Goal: Task Accomplishment & Management: Use online tool/utility

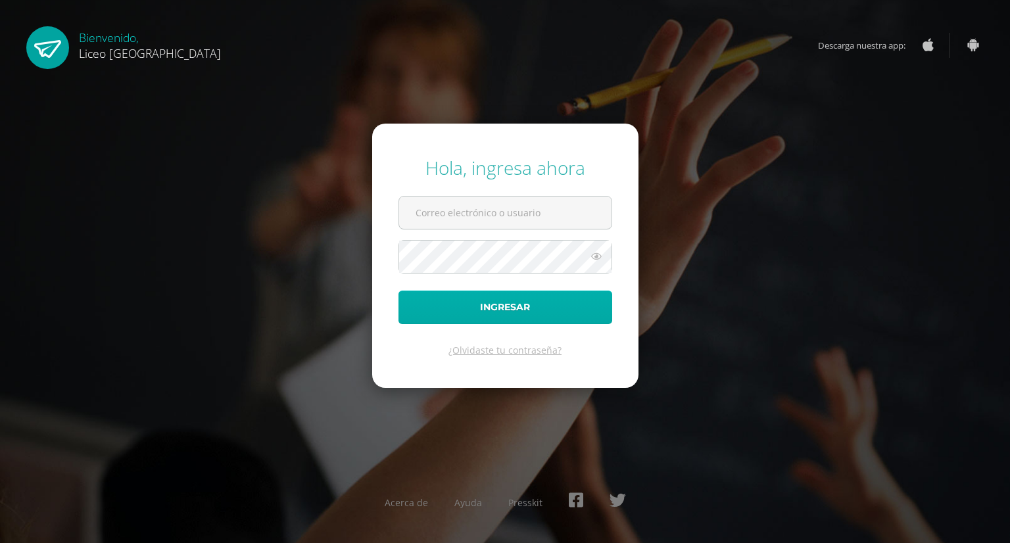
type input "josue.arriola@liceoguatemala.edu.gt"
click at [511, 319] on button "Ingresar" at bounding box center [505, 308] width 214 height 34
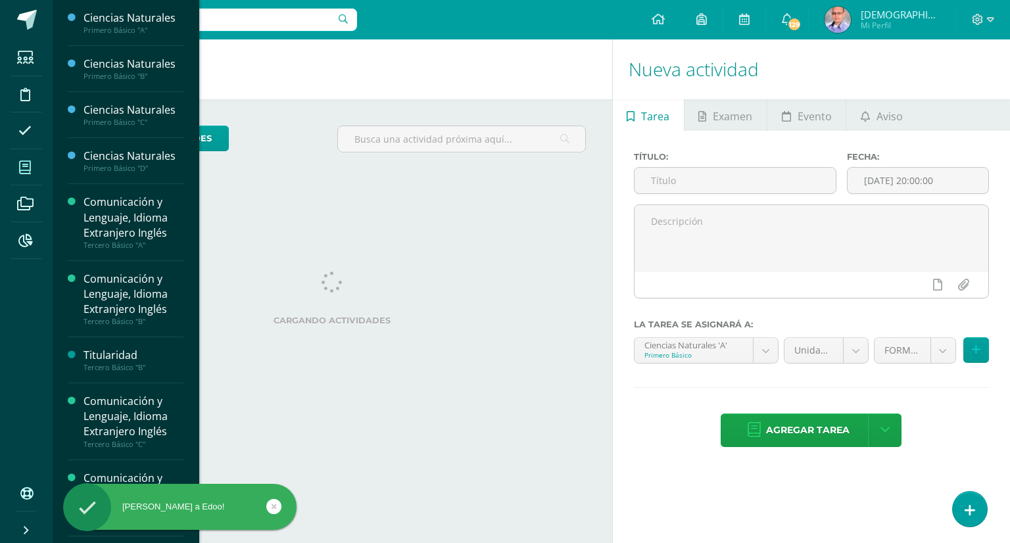
click at [21, 168] on icon at bounding box center [25, 167] width 12 height 13
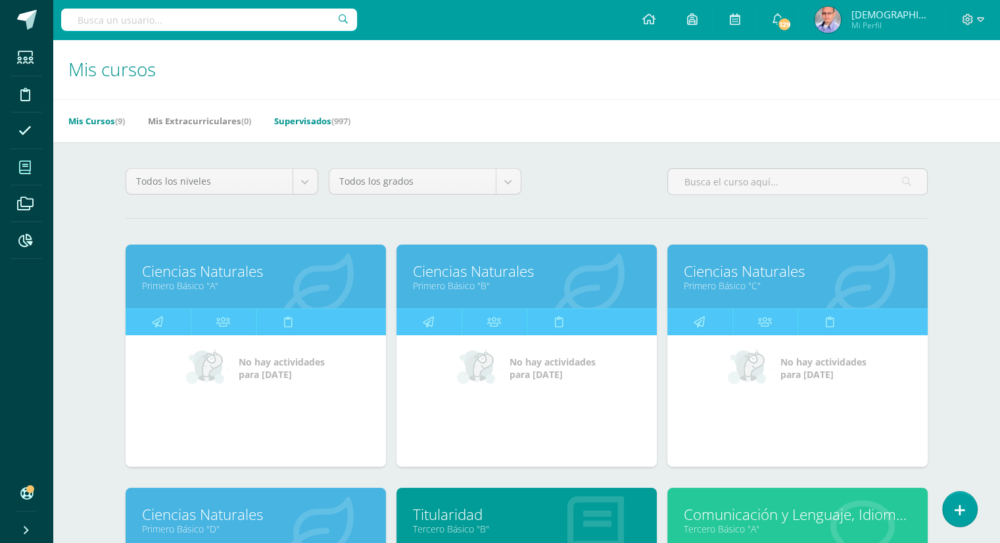
click at [325, 124] on link "Supervisados (997)" at bounding box center [312, 120] width 76 height 21
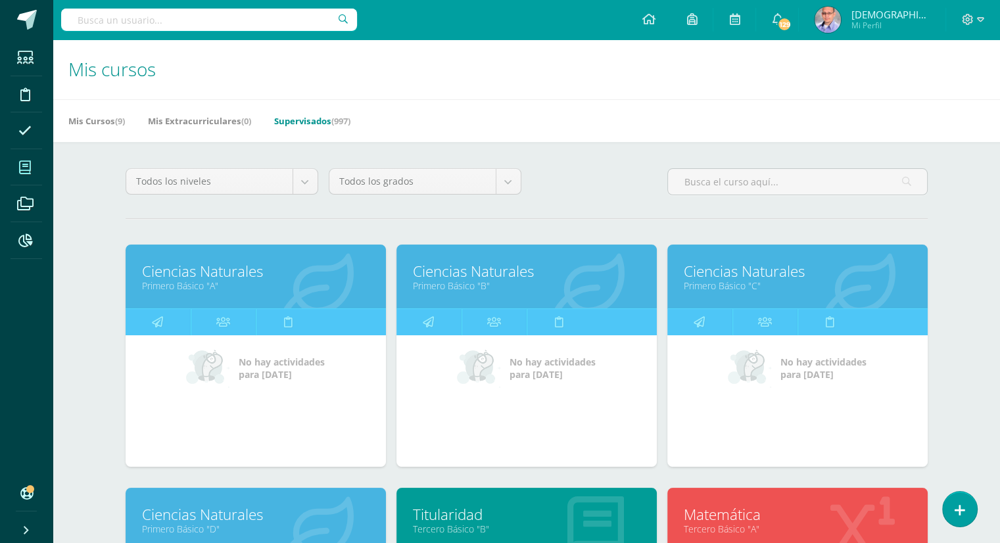
click at [311, 194] on div "Todos los niveles Todos los niveles Nuevo Ingreso Bachillerato Primaria Baja Pr…" at bounding box center [221, 186] width 203 height 37
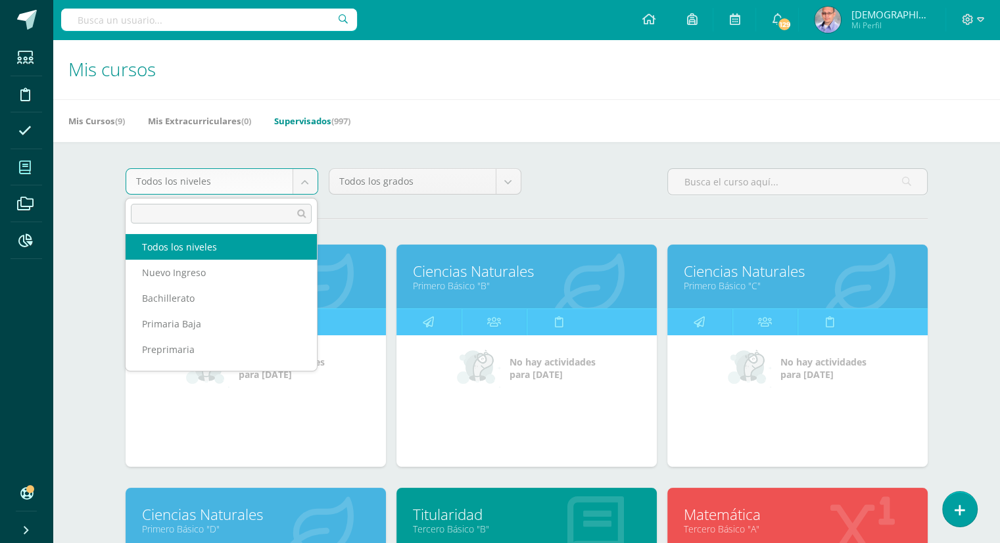
click at [311, 188] on body "Estudiantes Disciplina Asistencia Mis cursos Archivos Reportes Soporte Centro d…" at bounding box center [500, 528] width 1000 height 1057
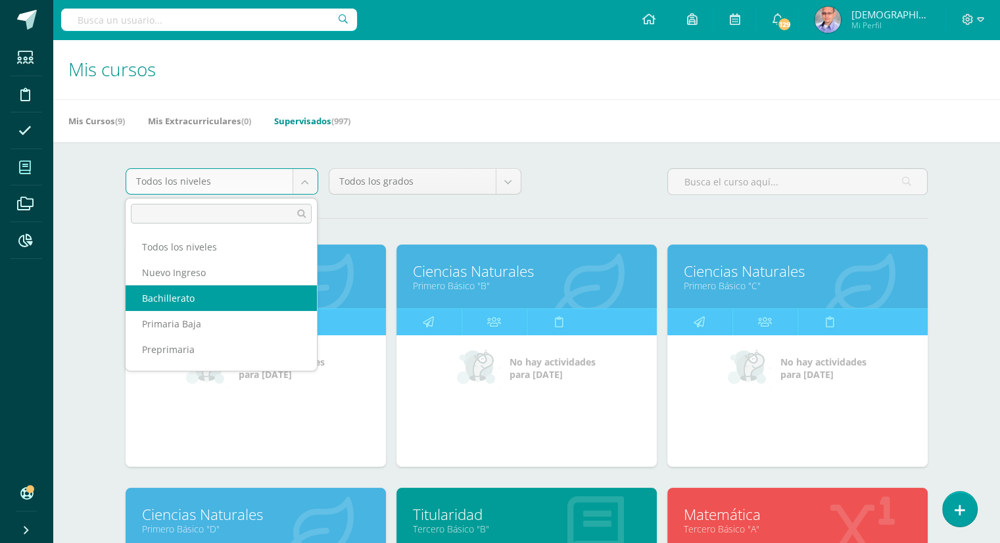
select select "8"
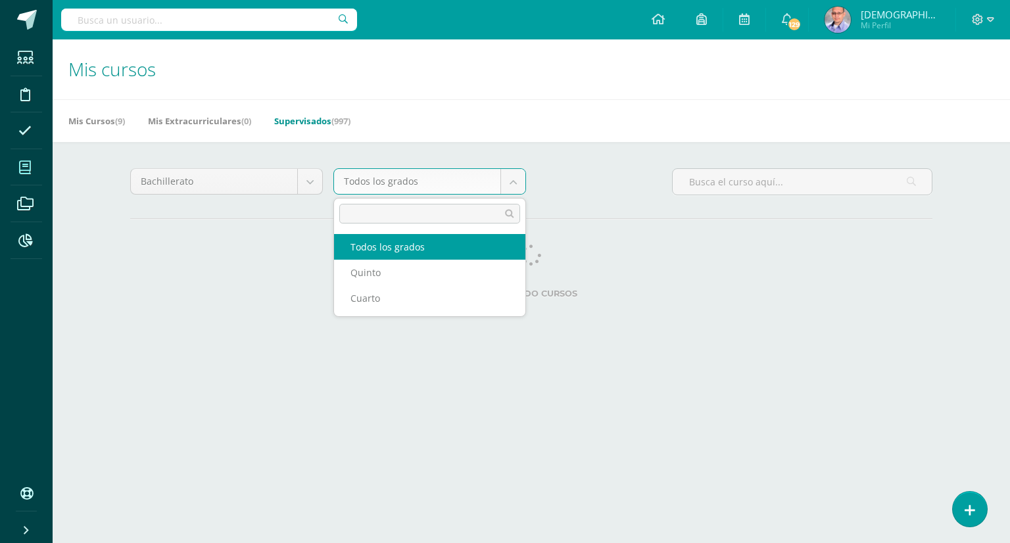
click at [518, 185] on body "Estudiantes Disciplina Asistencia Mis cursos Archivos Reportes Soporte Centro d…" at bounding box center [505, 165] width 1010 height 330
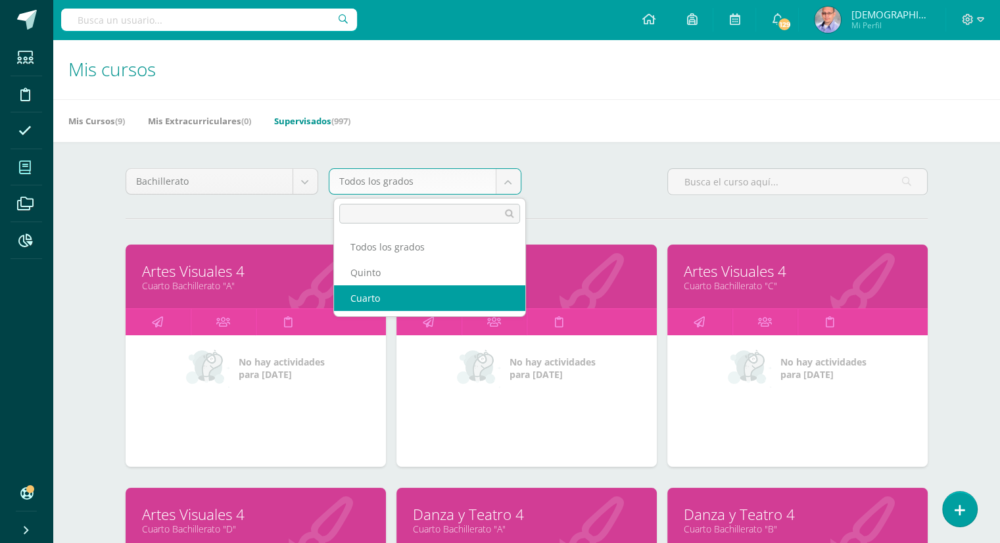
select select "27"
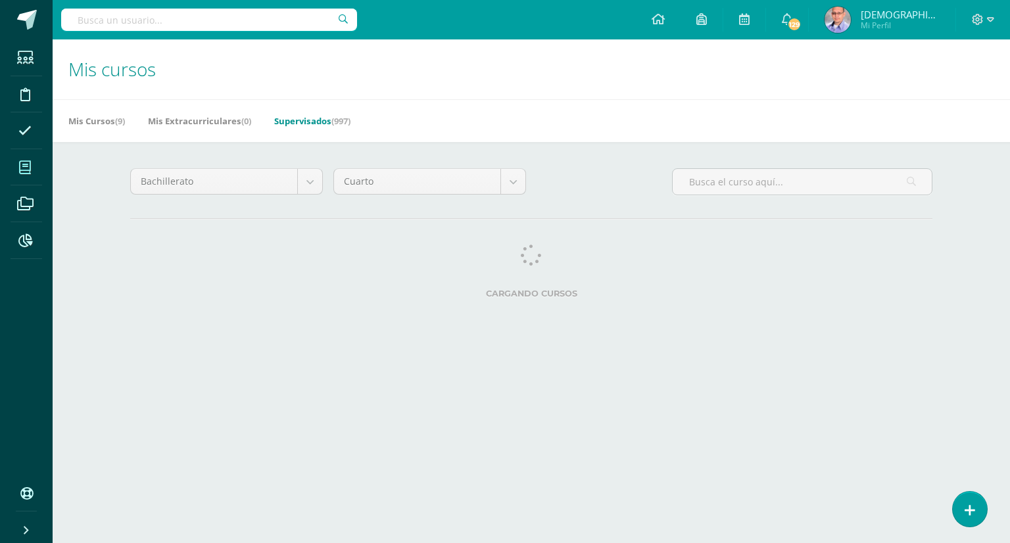
click at [795, 187] on input "text" at bounding box center [801, 182] width 259 height 26
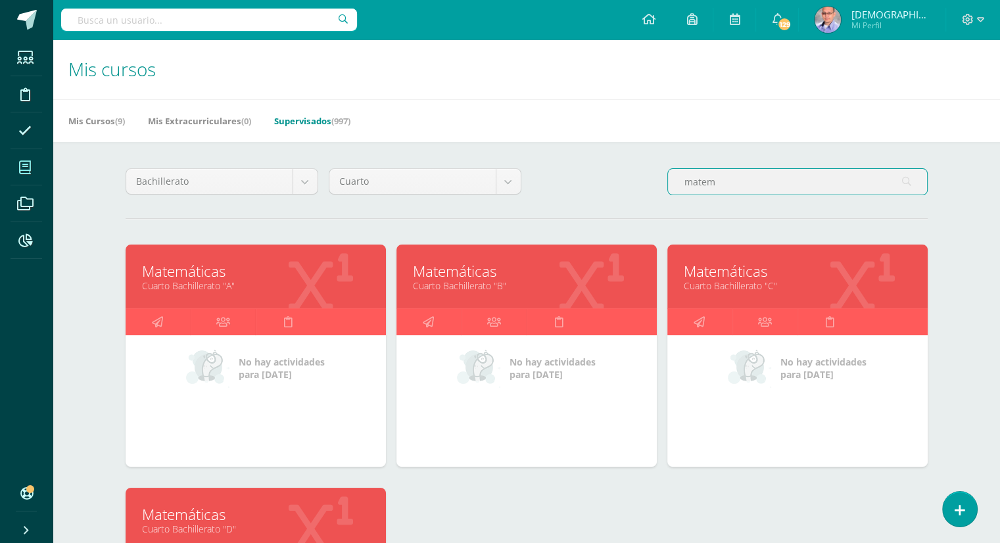
type input "matem"
click at [85, 256] on div "Mis cursos Mis Cursos (9) Mis Extracurriculares (0) Supervisados (997) Bachille…" at bounding box center [526, 428] width 947 height 779
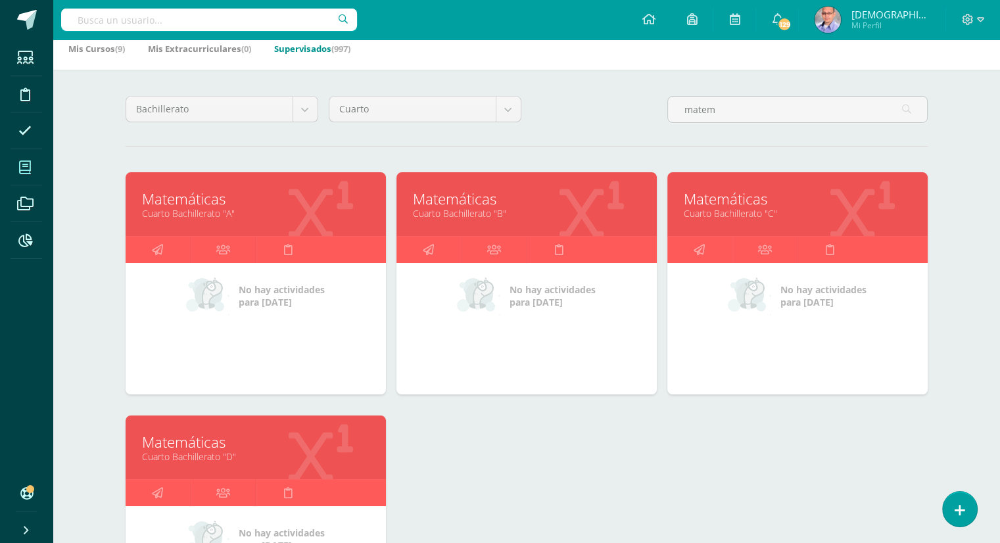
scroll to position [84, 0]
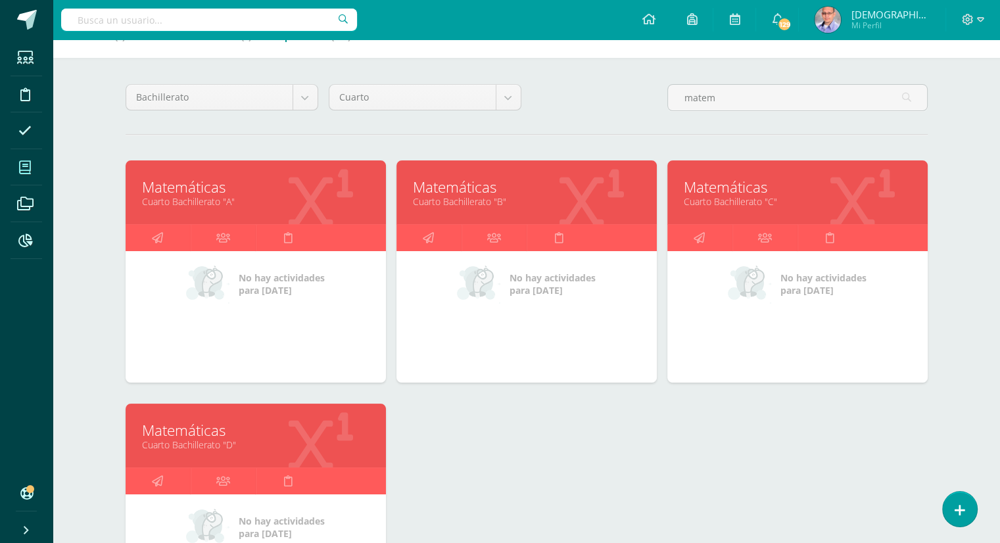
click at [168, 432] on link "Matemáticas" at bounding box center [255, 430] width 227 height 20
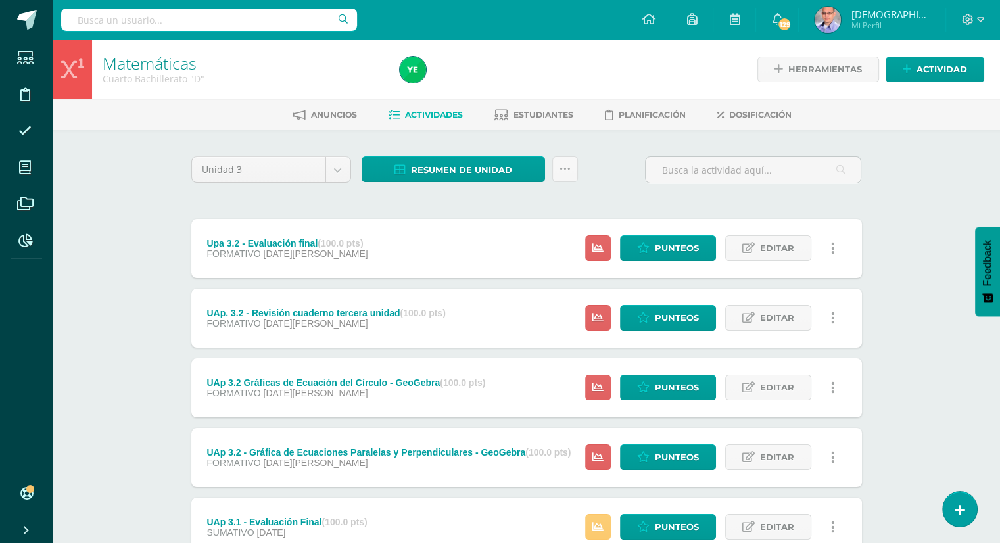
click at [901, 345] on div "Matemáticas Cuarto Bachillerato "D" Herramientas Detalle de asistencias Activid…" at bounding box center [526, 480] width 947 height 883
click at [910, 403] on div "Matemáticas Cuarto Bachillerato "D" Herramientas Detalle de asistencias Activid…" at bounding box center [526, 480] width 947 height 883
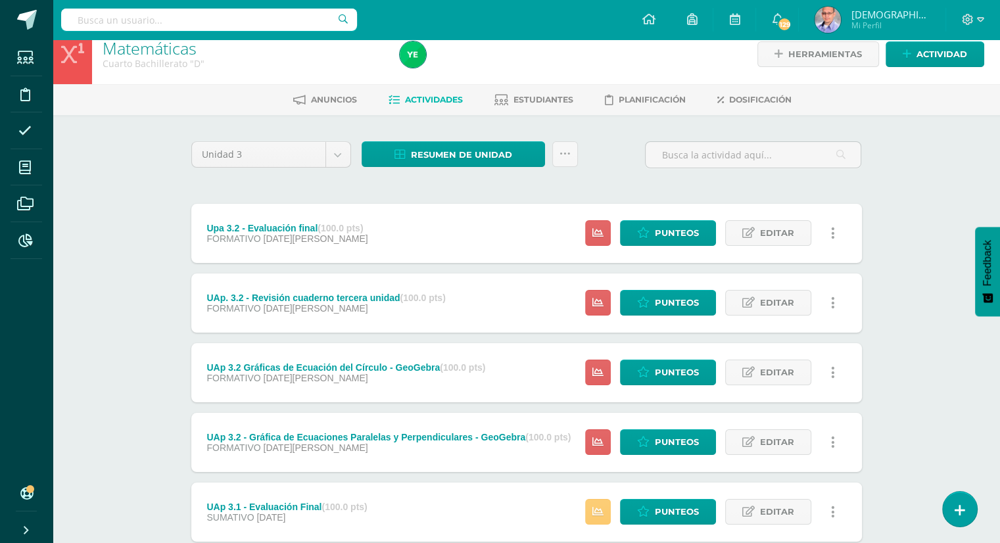
scroll to position [14, 0]
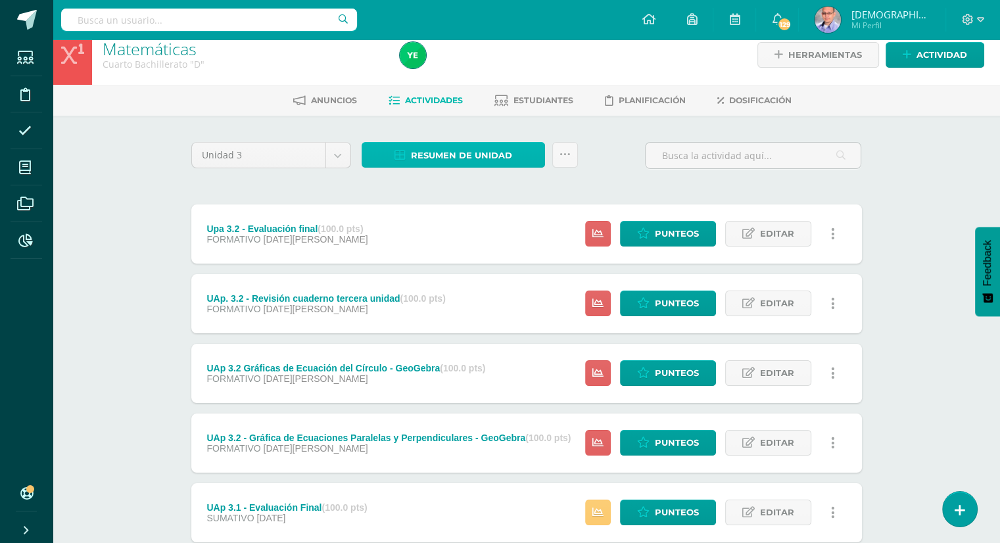
click at [471, 154] on span "Resumen de unidad" at bounding box center [461, 155] width 101 height 24
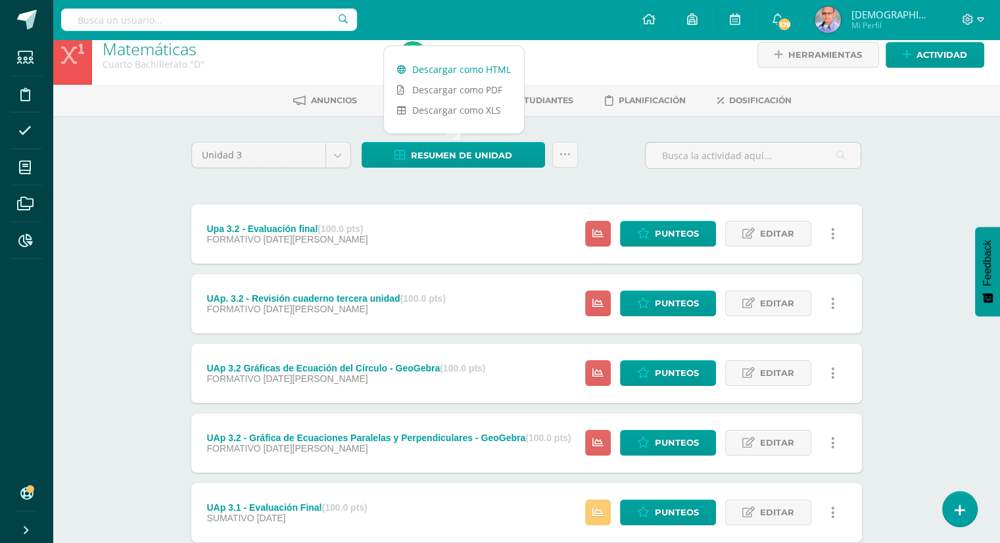
click at [460, 69] on link "Descargar como HTML" at bounding box center [454, 69] width 140 height 20
